Goal: Task Accomplishment & Management: Complete application form

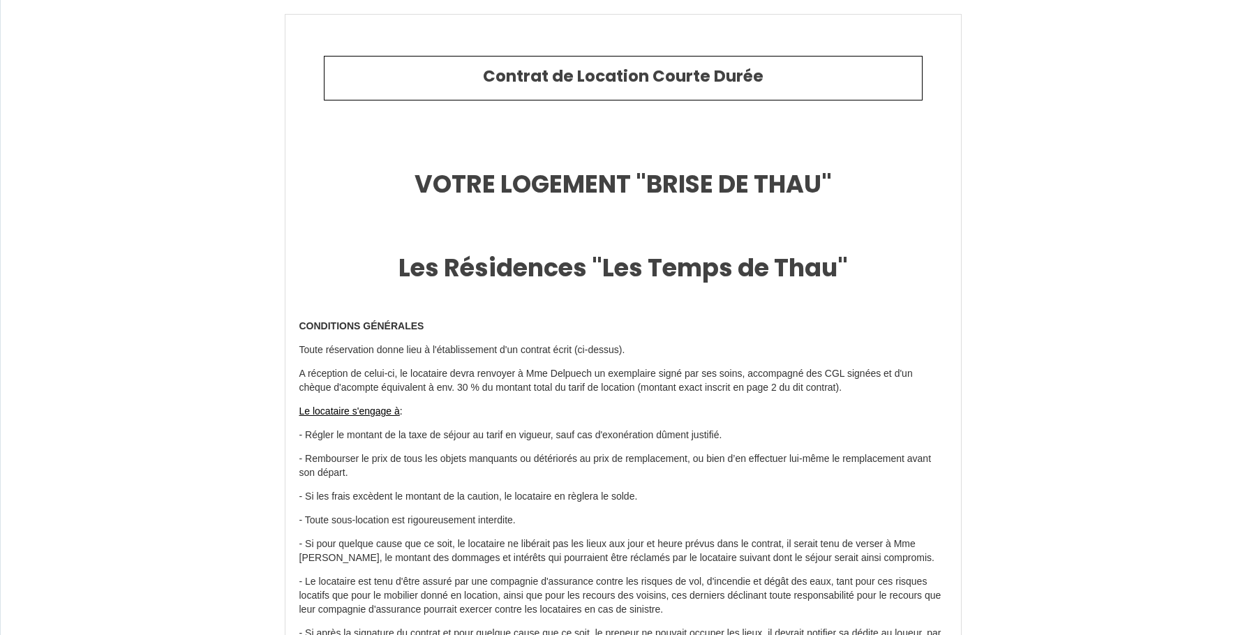
type input "6933715"
type input "Brise de Thau"
type input "[STREET_ADDRESS]"
type input "34540"
type input "[GEOGRAPHIC_DATA]"
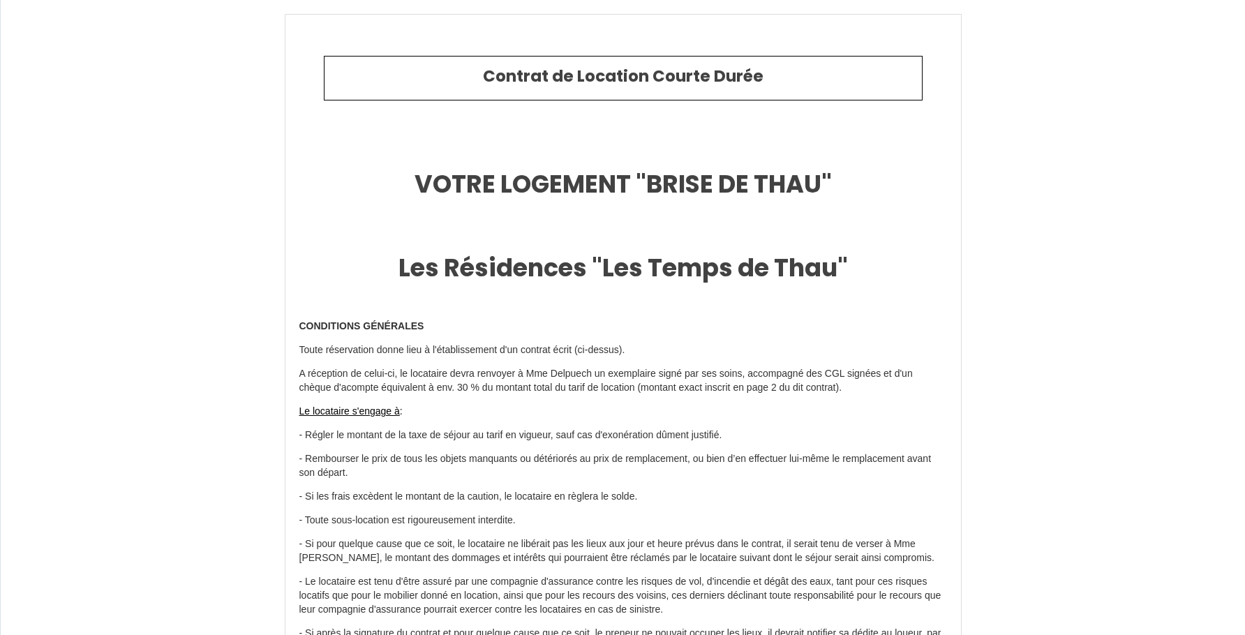
type input "[GEOGRAPHIC_DATA]"
type input "[DATE]"
type input "4"
type input "0"
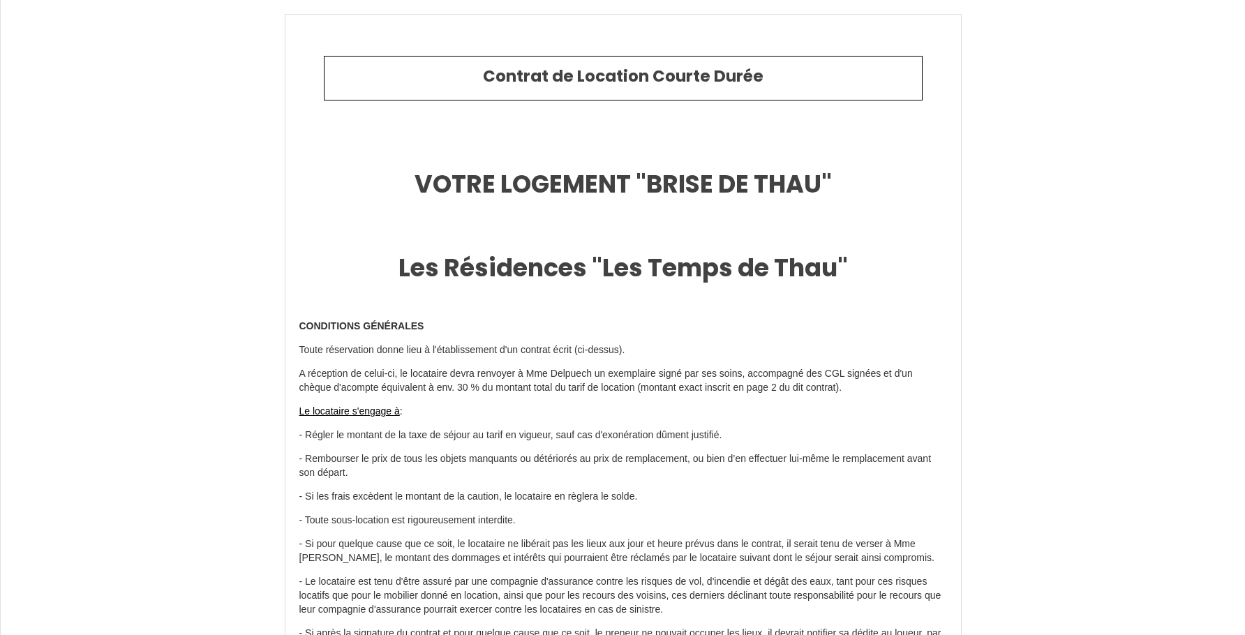
type input "500"
type input "1690"
type input "[PERSON_NAME]"
type input "Delpuech"
type input "50 Chemin haut, "Les Temps De Thau""
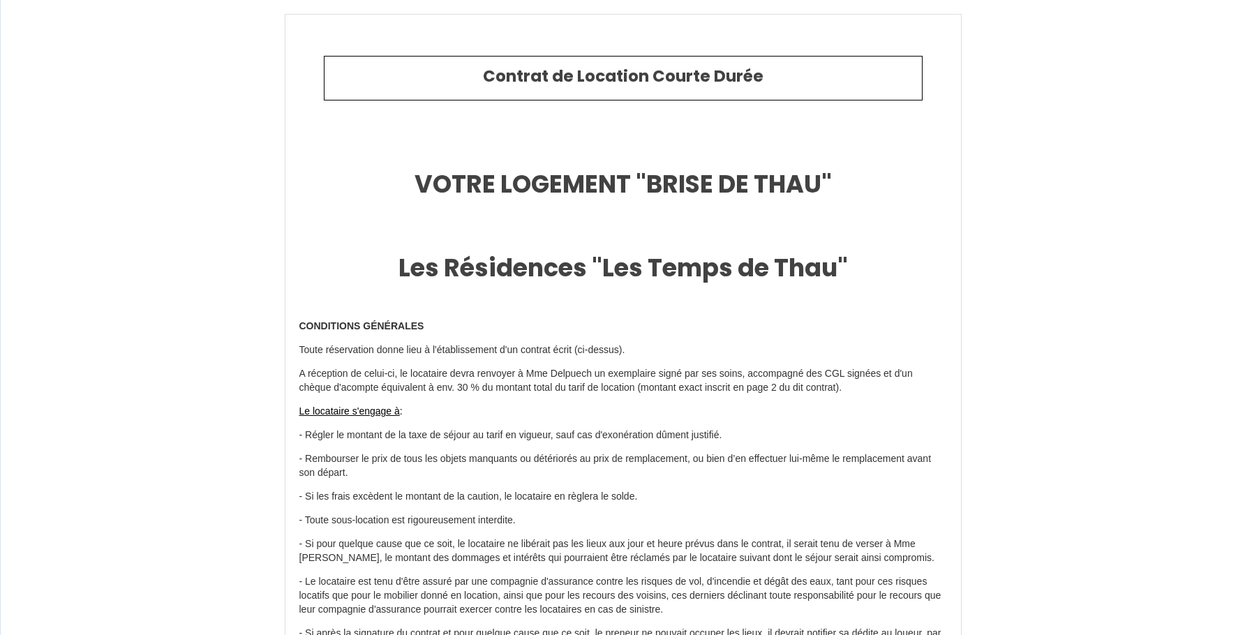
type input "34540"
type input "[GEOGRAPHIC_DATA]"
type input "[EMAIL_ADDRESS][DOMAIN_NAME]"
type input "[PERSON_NAME]"
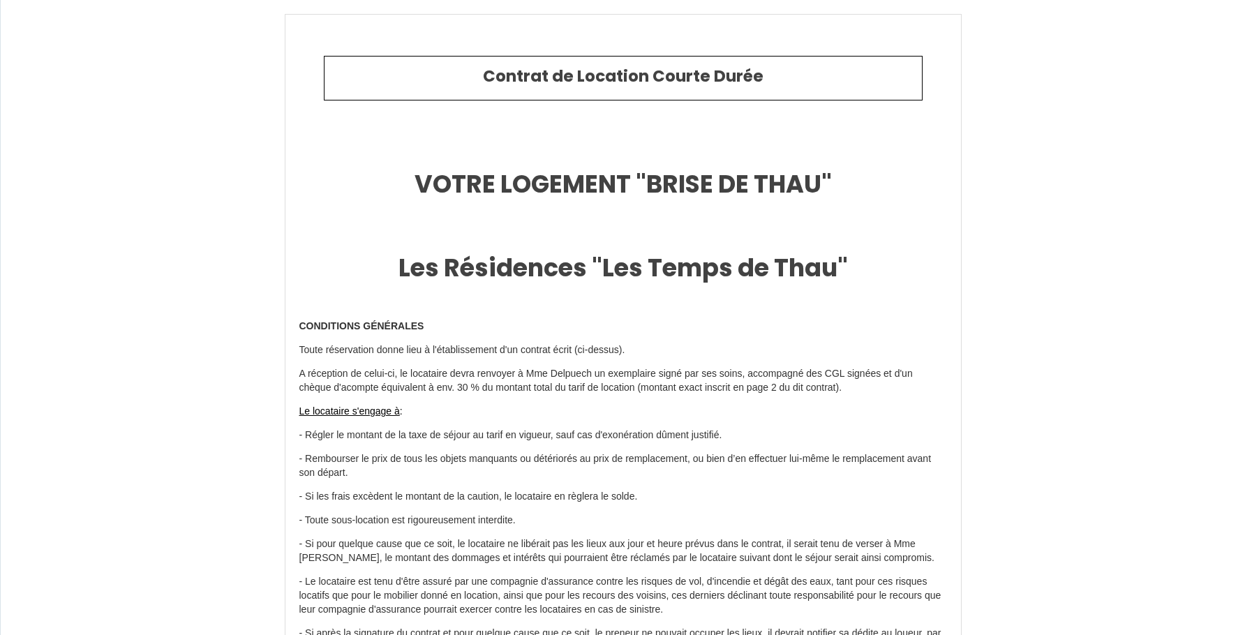
type input "Mme Chavonand"
select select
type input "[EMAIL_ADDRESS][DOMAIN_NAME]"
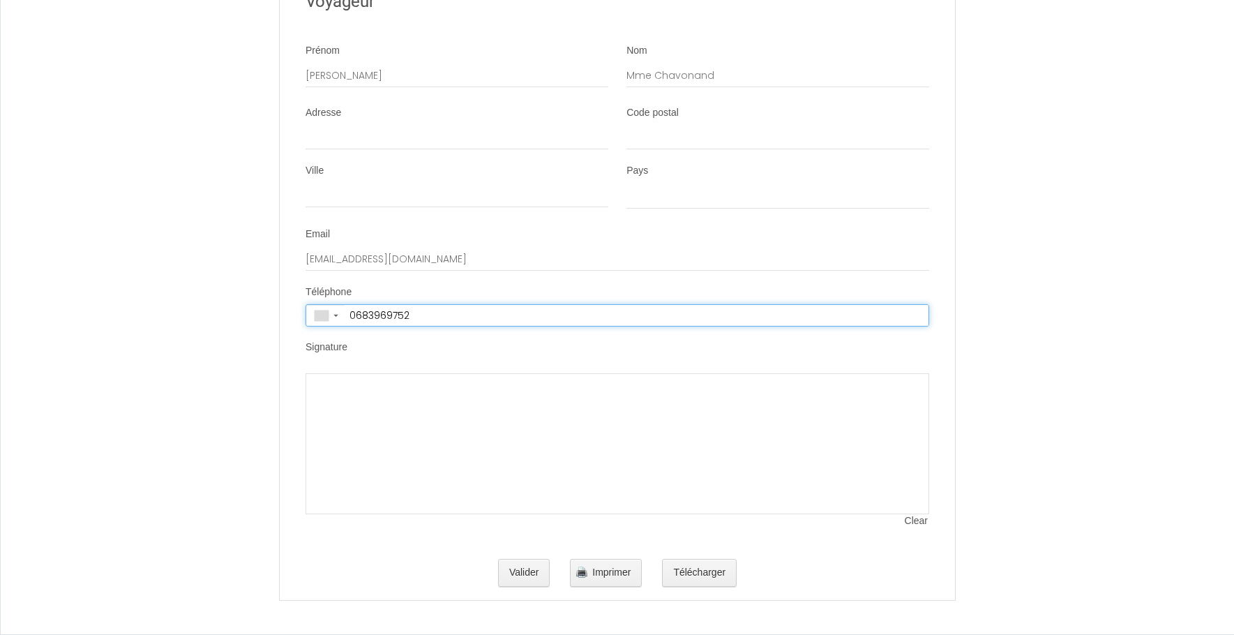
type input "[PHONE_NUMBER]"
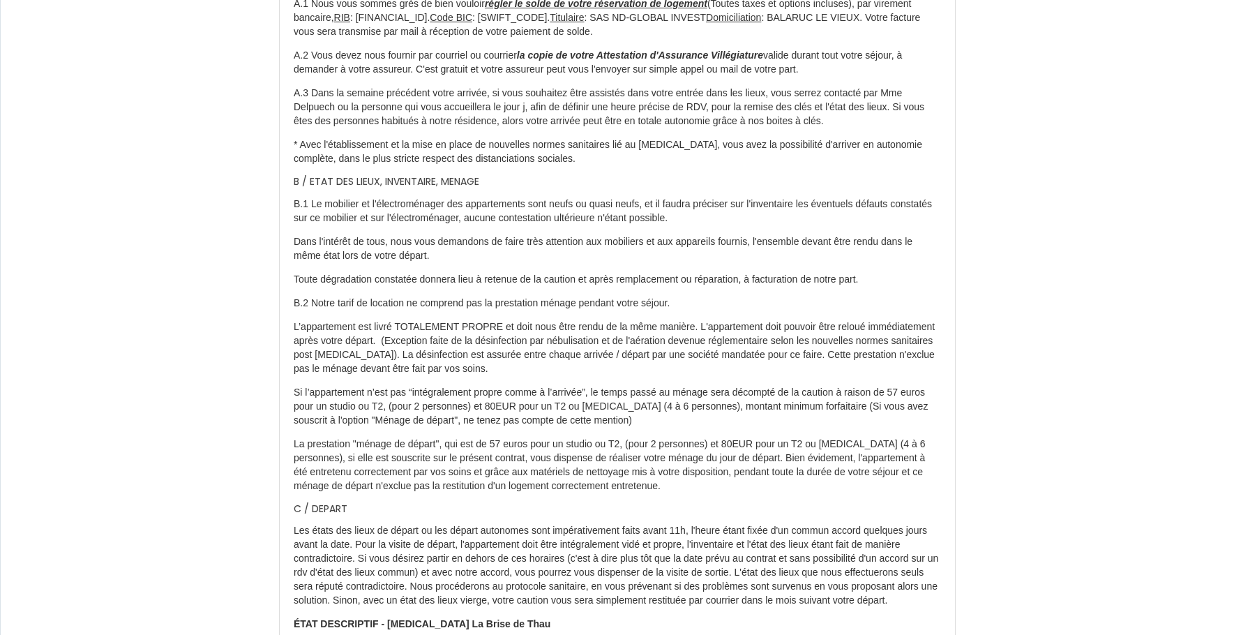
scroll to position [2436, 0]
